Goal: Find specific page/section: Find specific page/section

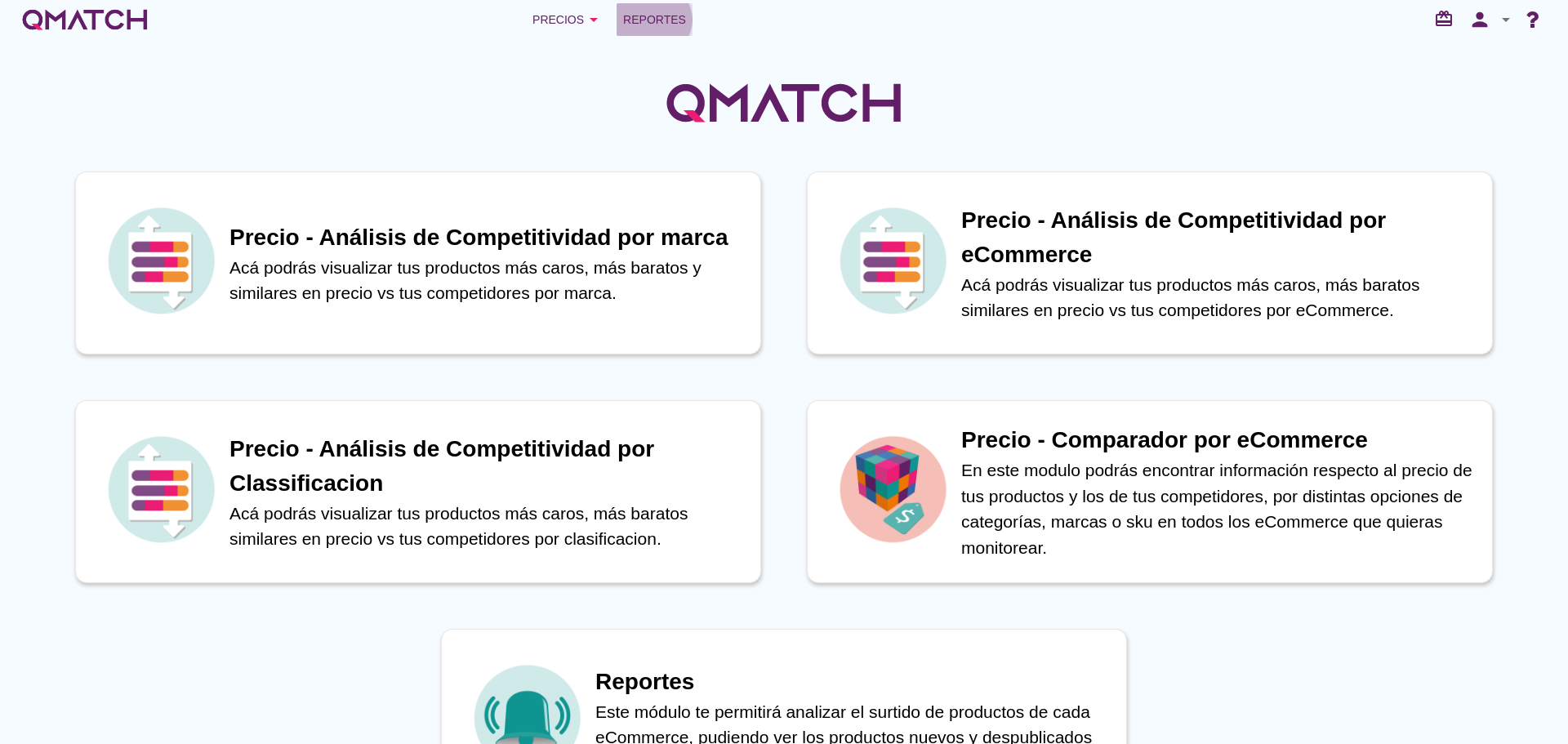
click at [646, 18] on span "Reportes" at bounding box center [654, 19] width 63 height 19
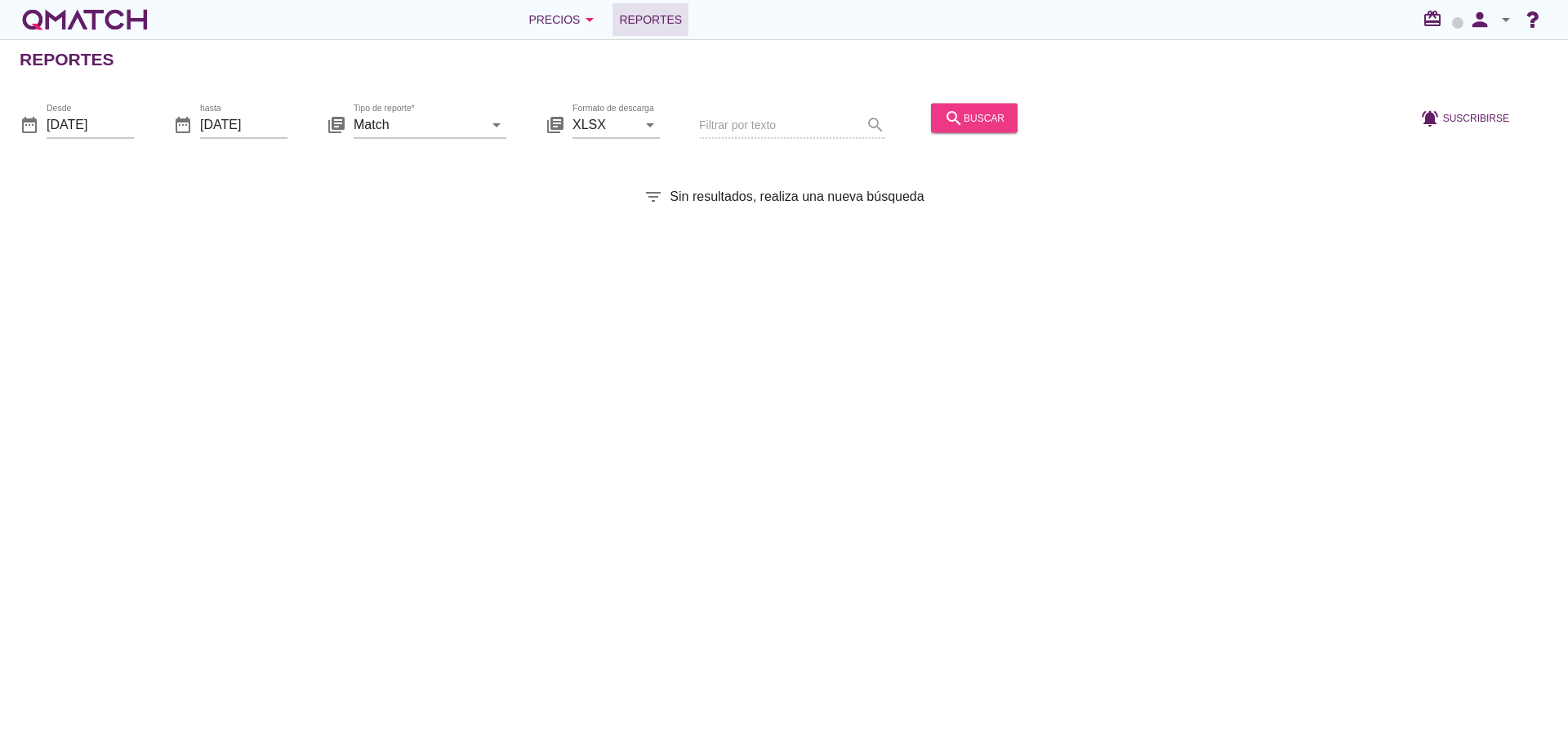
click at [944, 120] on icon "search" at bounding box center [953, 117] width 19 height 19
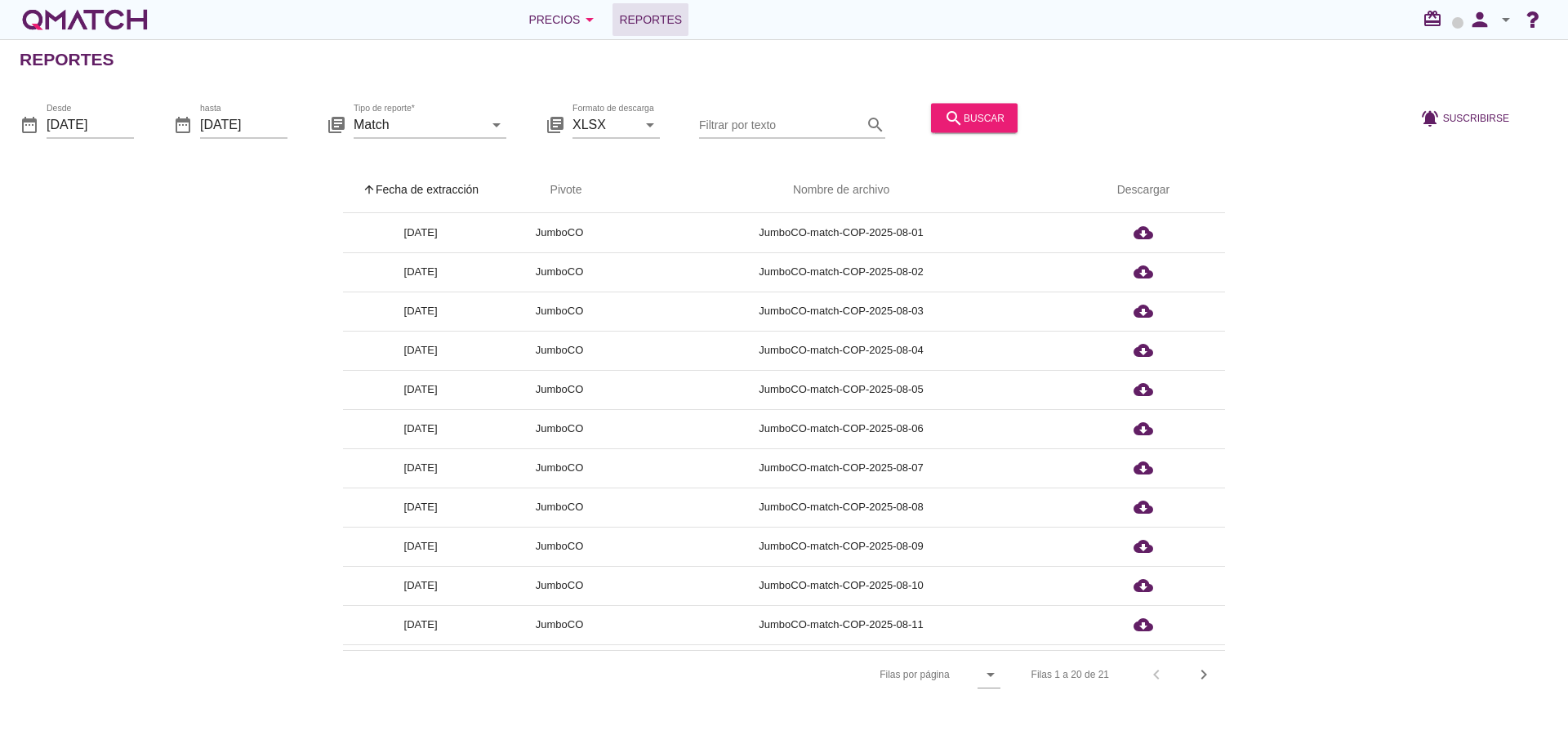
click at [410, 181] on th "arrow_upward Fecha de extracción" at bounding box center [421, 190] width 156 height 46
click at [1479, 18] on icon "person" at bounding box center [1479, 19] width 33 height 23
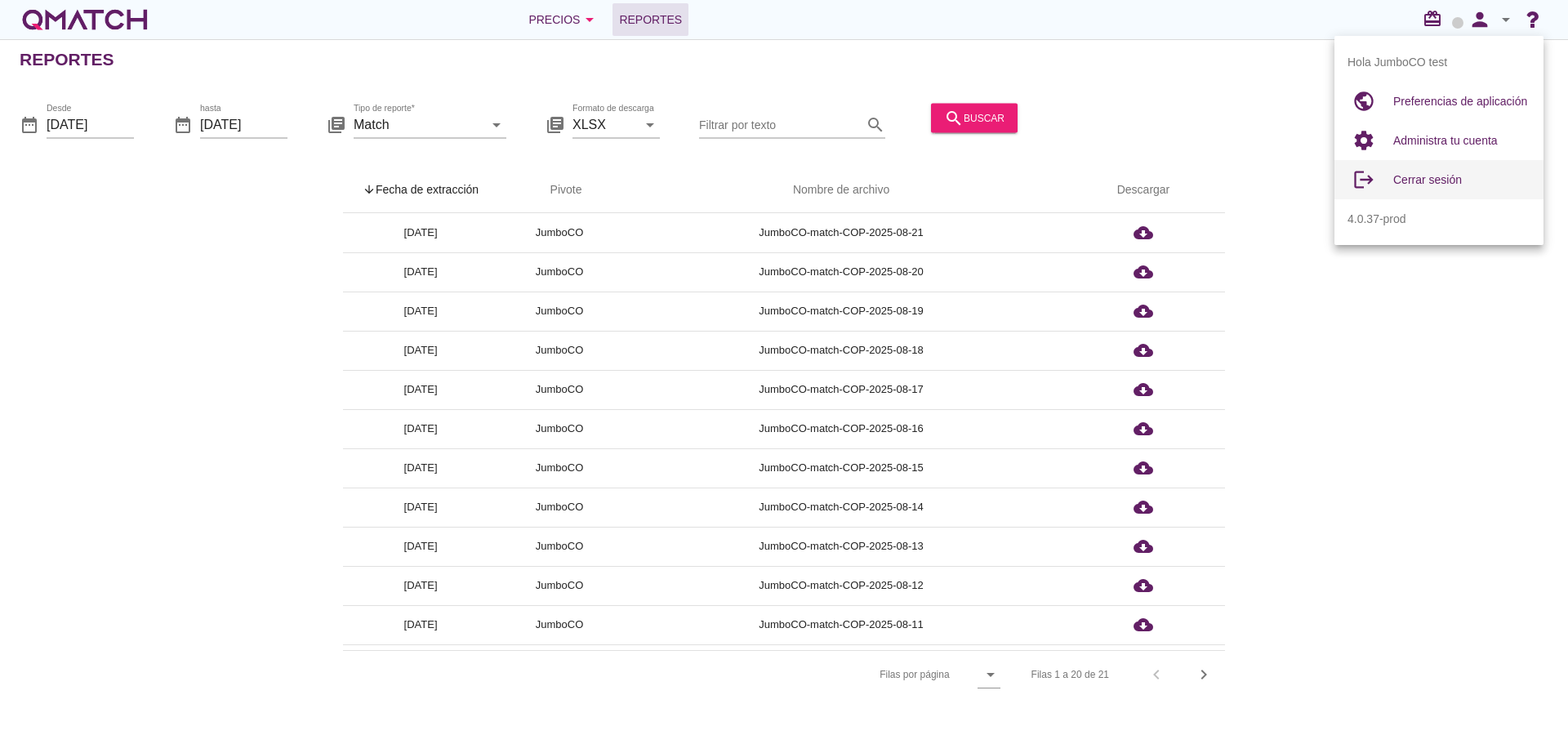
click at [1430, 181] on span "Cerrar sesión" at bounding box center [1428, 180] width 69 height 13
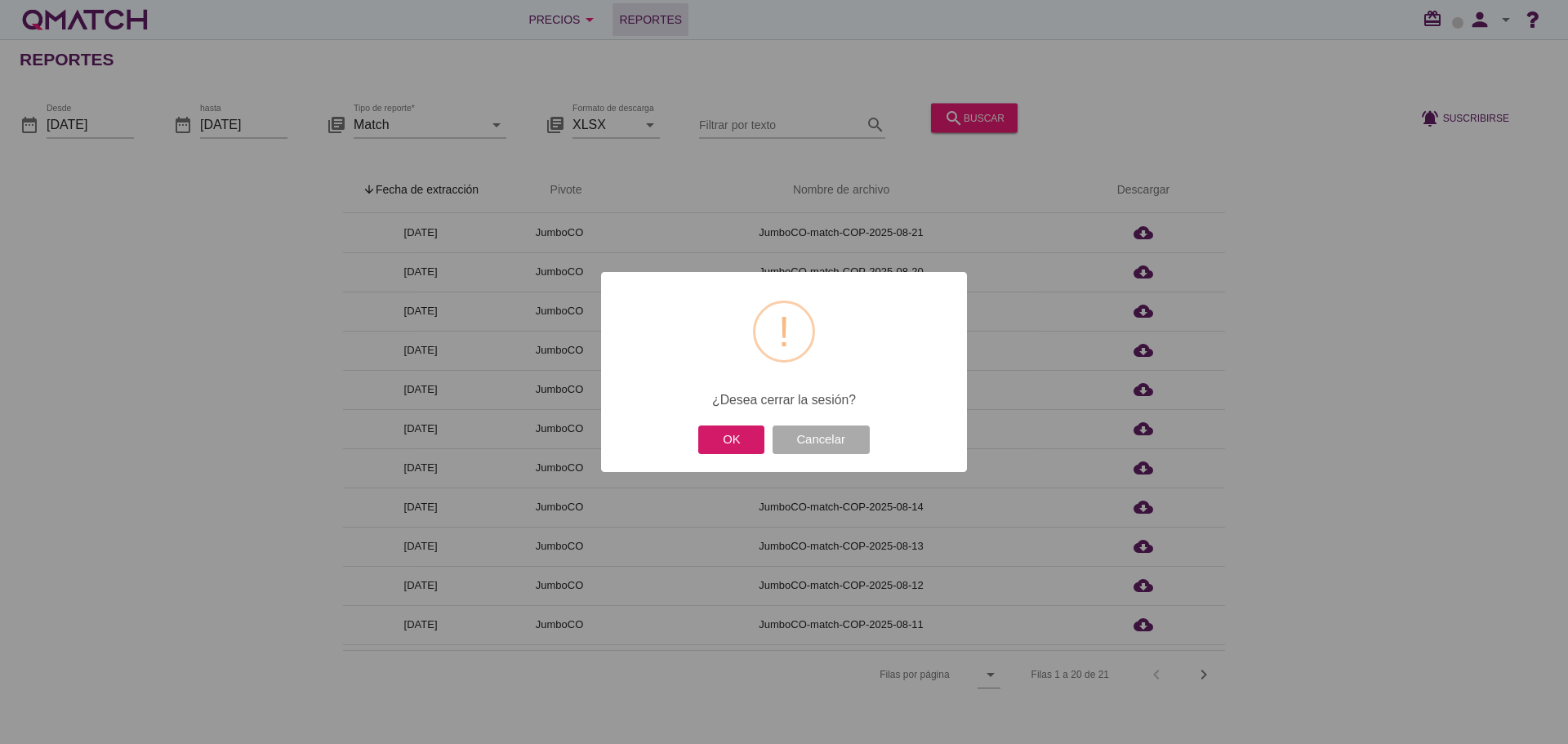
click at [742, 446] on button "OK" at bounding box center [731, 440] width 66 height 28
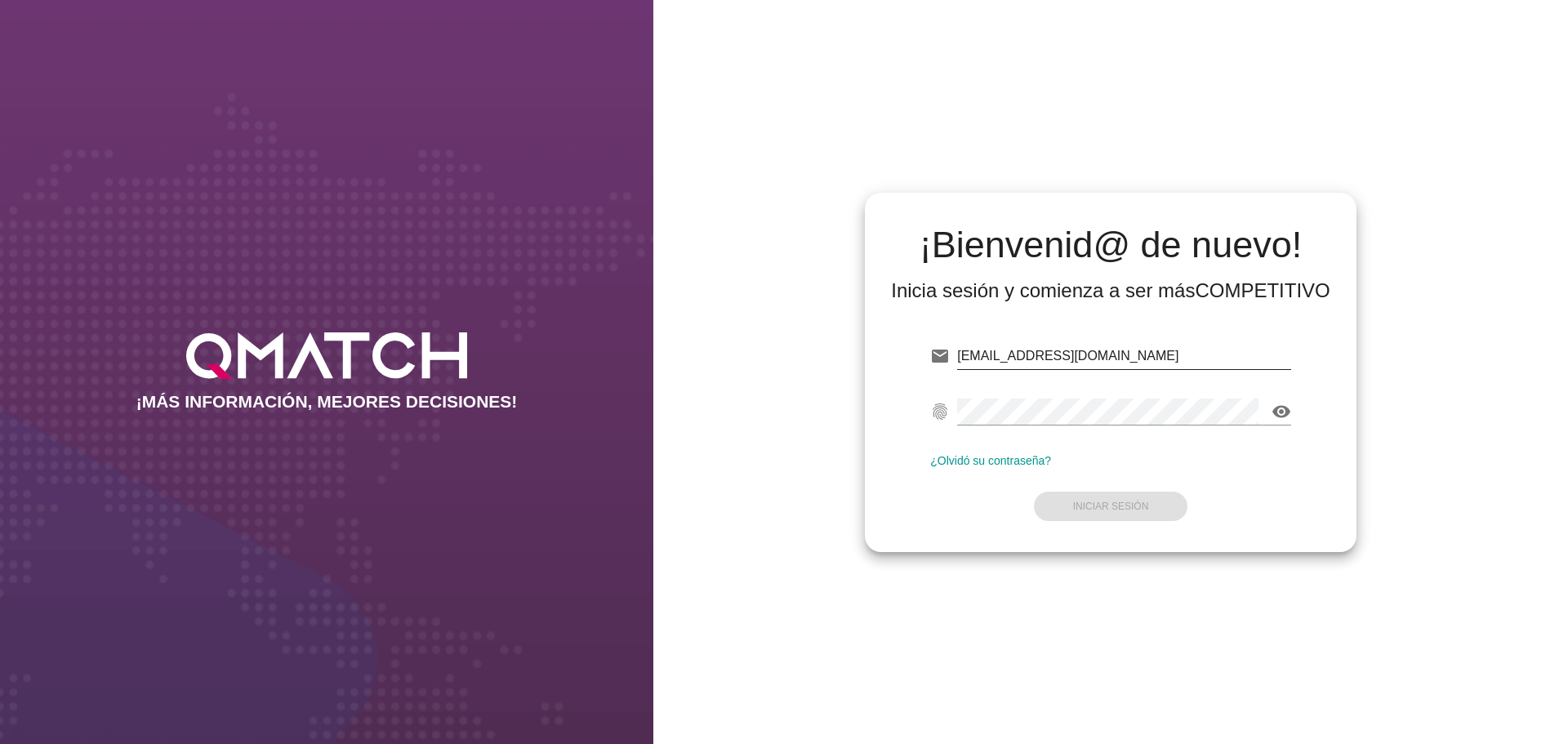
click at [1197, 364] on input "[EMAIL_ADDRESS][DOMAIN_NAME]" at bounding box center [1124, 355] width 334 height 26
type input "test@test.easy.cl"
drag, startPoint x: 1131, startPoint y: 502, endPoint x: 1118, endPoint y: 501, distance: 13.0
click at [1126, 501] on strong "Iniciar Sesión" at bounding box center [1111, 507] width 76 height 12
